Goal: Task Accomplishment & Management: Manage account settings

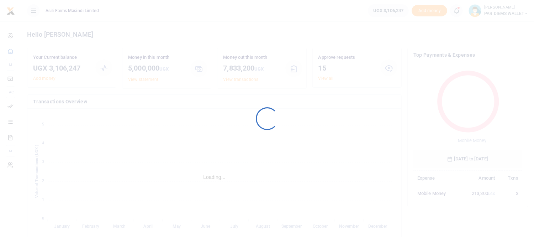
scroll to position [6, 6]
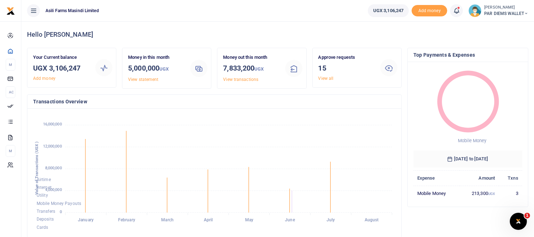
click at [454, 9] on icon at bounding box center [456, 11] width 7 height 8
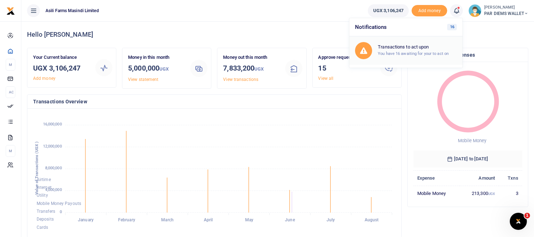
click at [386, 48] on h6 "Transactions to act upon" at bounding box center [417, 47] width 79 height 6
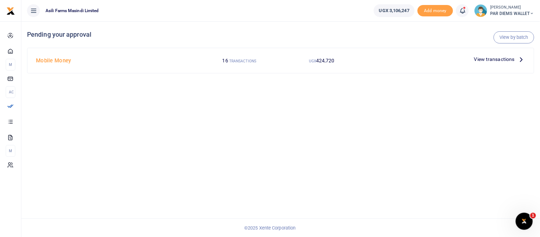
click at [521, 58] on icon at bounding box center [522, 59] width 8 height 8
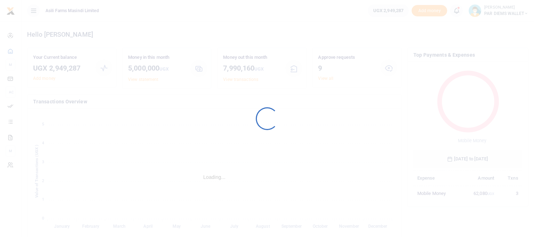
scroll to position [94, 103]
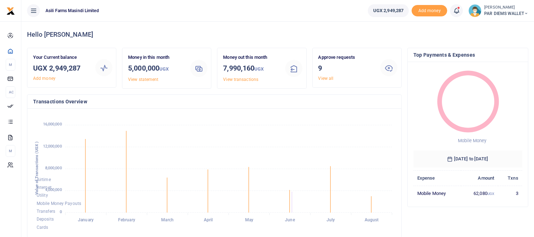
click at [458, 9] on icon at bounding box center [456, 11] width 7 height 8
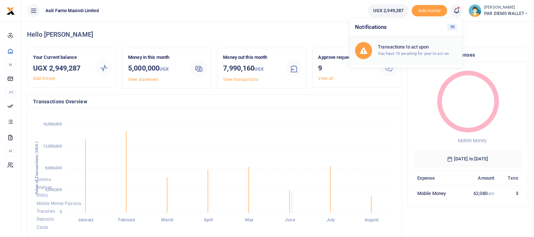
click at [412, 50] on div "Transactions to act upon You have 10 awaiting for your to act on" at bounding box center [417, 50] width 79 height 12
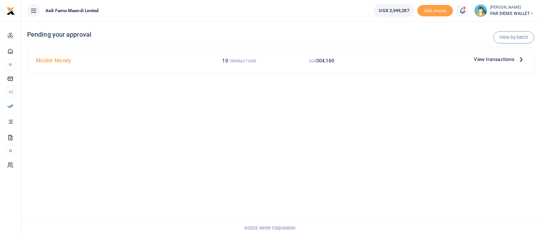
click at [521, 59] on icon at bounding box center [522, 59] width 8 height 8
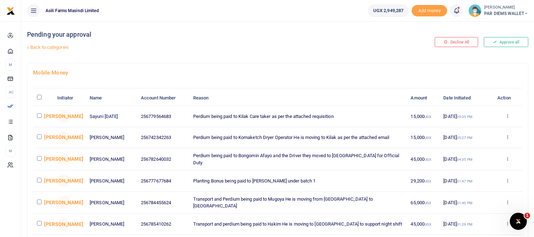
click at [40, 115] on input "checkbox" at bounding box center [39, 115] width 5 height 5
checkbox input "true"
click at [38, 137] on input "checkbox" at bounding box center [39, 136] width 5 height 5
checkbox input "true"
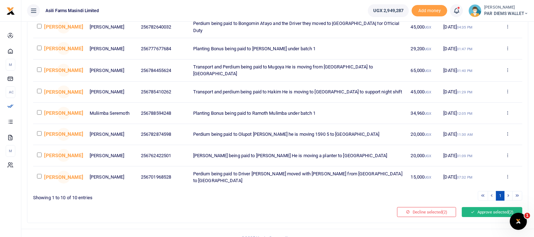
scroll to position [139, 0]
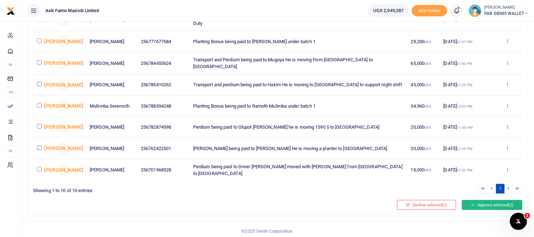
click at [482, 201] on button "Approve selected (2)" at bounding box center [492, 205] width 61 height 10
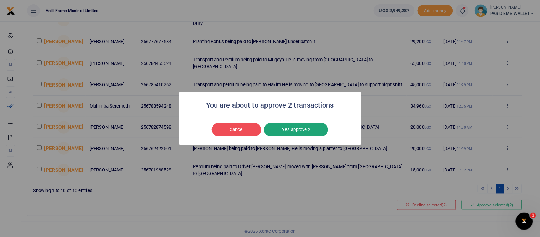
click at [296, 132] on button "Yes approve 2" at bounding box center [296, 130] width 64 height 14
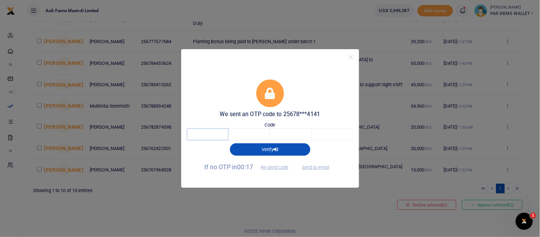
click at [207, 134] on input "text" at bounding box center [208, 134] width 42 height 12
type input "7"
type input "5"
type input "0"
